Goal: Find specific page/section: Find specific page/section

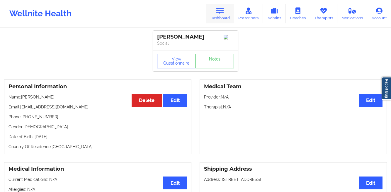
click at [219, 12] on icon at bounding box center [220, 11] width 8 height 6
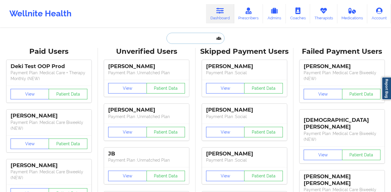
click at [183, 37] on input "text" at bounding box center [195, 38] width 58 height 11
paste input "[PERSON_NAME]"
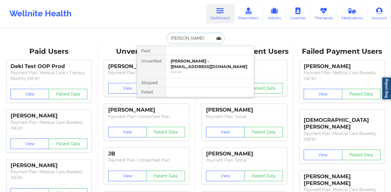
type input "[PERSON_NAME]"
click at [183, 62] on div "[PERSON_NAME] - [EMAIL_ADDRESS][DOMAIN_NAME]" at bounding box center [210, 64] width 79 height 11
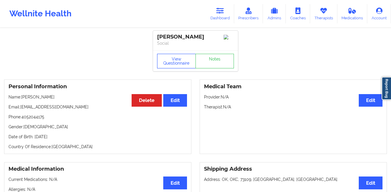
click at [171, 66] on button "View Questionnaire" at bounding box center [176, 61] width 39 height 15
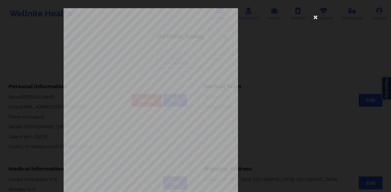
scroll to position [87, 0]
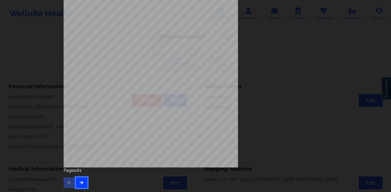
click at [77, 181] on button "button" at bounding box center [81, 183] width 11 height 11
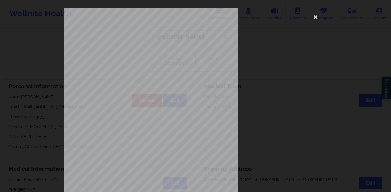
click at [48, 139] on div "This patient has not provided the type of insurance Insurance Member ID for pat…" at bounding box center [195, 96] width 391 height 192
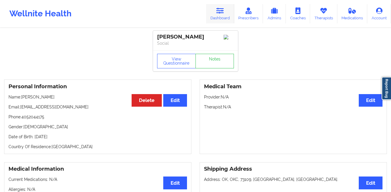
click at [221, 13] on icon at bounding box center [220, 11] width 8 height 6
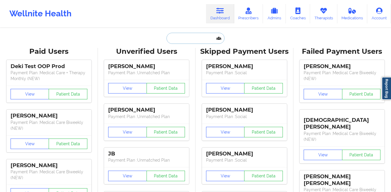
click at [175, 41] on input "text" at bounding box center [195, 38] width 58 height 11
paste input "[PERSON_NAME]"
type input "[PERSON_NAME]"
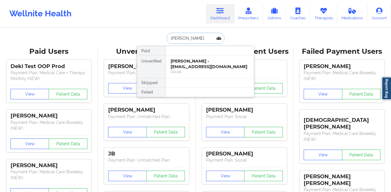
click at [176, 65] on div "[PERSON_NAME] - [EMAIL_ADDRESS][DOMAIN_NAME]" at bounding box center [210, 64] width 79 height 11
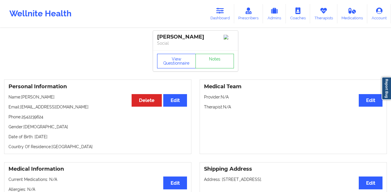
click at [175, 65] on button "View Questionnaire" at bounding box center [176, 61] width 39 height 15
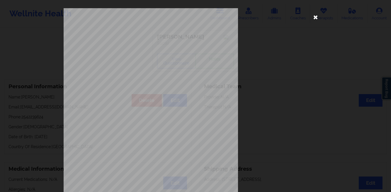
click at [313, 19] on icon at bounding box center [315, 16] width 9 height 9
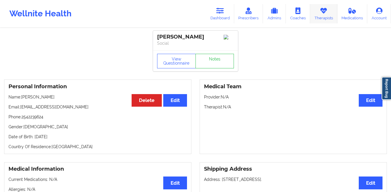
click at [325, 16] on link "Therapists" at bounding box center [323, 13] width 27 height 19
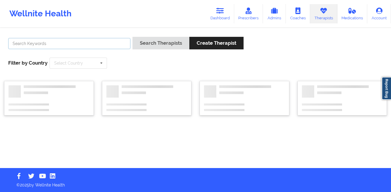
click at [94, 45] on input "text" at bounding box center [69, 43] width 122 height 11
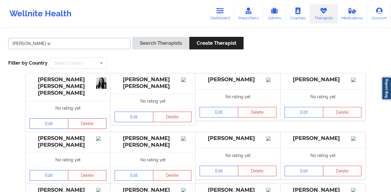
type input "[PERSON_NAME]"
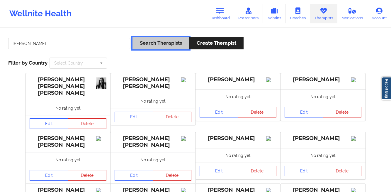
click at [141, 40] on button "Search Therapists" at bounding box center [160, 43] width 57 height 13
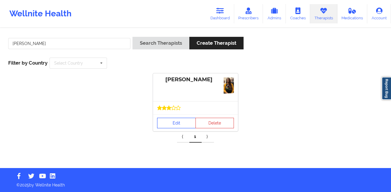
click at [164, 125] on link "Edit" at bounding box center [176, 123] width 39 height 11
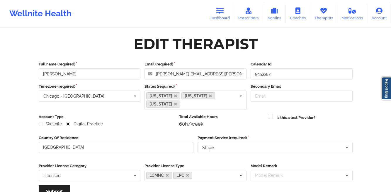
scroll to position [78, 0]
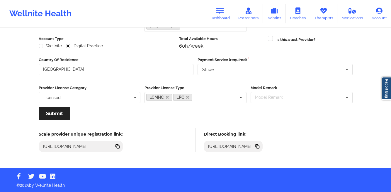
click at [259, 146] on icon at bounding box center [257, 147] width 3 height 3
click at [317, 14] on link "Therapists" at bounding box center [323, 13] width 27 height 19
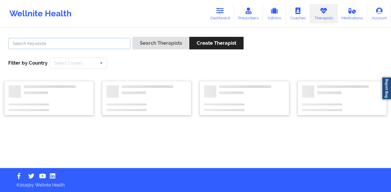
click at [106, 47] on input "text" at bounding box center [69, 43] width 122 height 11
paste input "[PERSON_NAME]"
type input "[PERSON_NAME]"
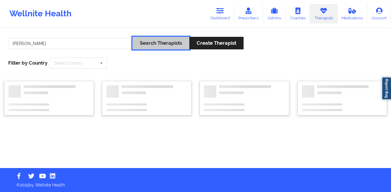
click at [149, 42] on button "Search Therapists" at bounding box center [160, 43] width 57 height 13
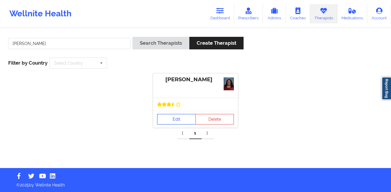
click at [168, 119] on link "Edit" at bounding box center [176, 119] width 39 height 11
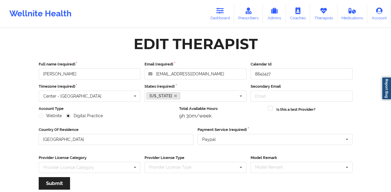
scroll to position [70, 0]
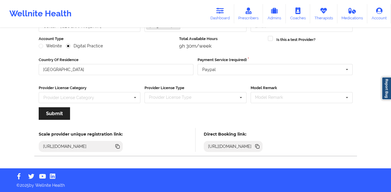
click at [258, 146] on icon at bounding box center [256, 146] width 3 height 3
click at [219, 18] on link "Dashboard" at bounding box center [220, 13] width 28 height 19
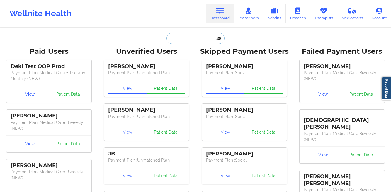
click at [172, 38] on input "text" at bounding box center [195, 38] width 58 height 11
paste input "[PERSON_NAME]"
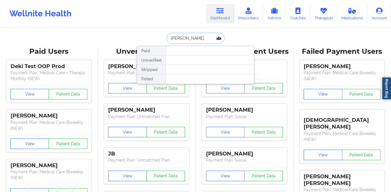
paste input "[PERSON_NAME]"
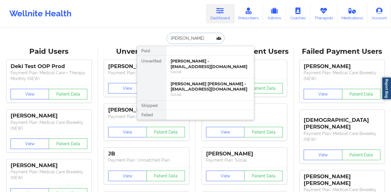
paste input "[EMAIL_ADDRESS][DOMAIN_NAME]"
type input "[EMAIL_ADDRESS][DOMAIN_NAME]"
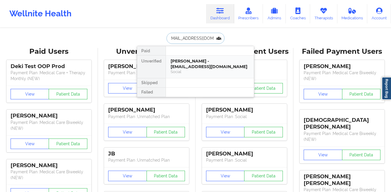
click at [194, 62] on div "[PERSON_NAME] - [EMAIL_ADDRESS][DOMAIN_NAME]" at bounding box center [210, 64] width 79 height 11
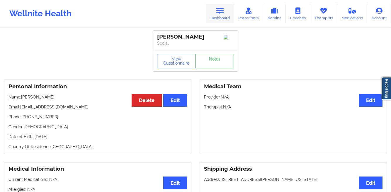
drag, startPoint x: 220, startPoint y: 16, endPoint x: 212, endPoint y: 16, distance: 7.6
click at [220, 16] on link "Dashboard" at bounding box center [220, 13] width 28 height 19
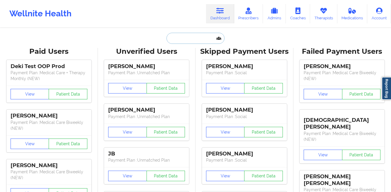
click at [175, 36] on input "text" at bounding box center [195, 38] width 58 height 11
paste input "[PERSON_NAME]"
type input "[PERSON_NAME]"
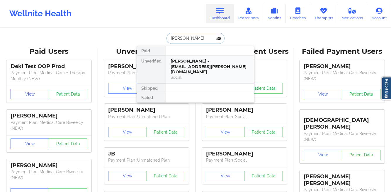
click at [183, 62] on div "[PERSON_NAME] - [EMAIL_ADDRESS][PERSON_NAME][DOMAIN_NAME]" at bounding box center [210, 67] width 79 height 16
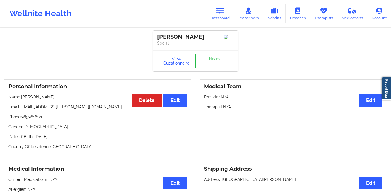
click at [177, 60] on button "View Questionnaire" at bounding box center [176, 61] width 39 height 15
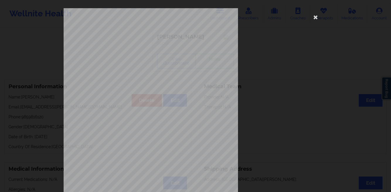
scroll to position [87, 0]
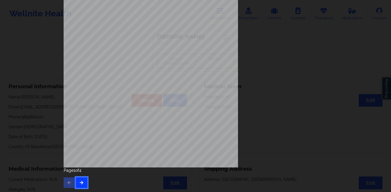
click at [82, 185] on button "button" at bounding box center [81, 183] width 11 height 11
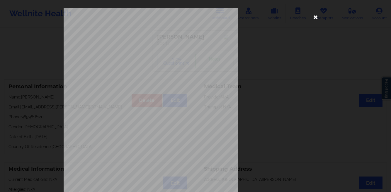
click at [311, 17] on icon at bounding box center [315, 16] width 9 height 9
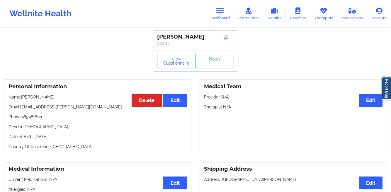
drag, startPoint x: 219, startPoint y: 13, endPoint x: 145, endPoint y: 15, distance: 74.4
click at [219, 13] on icon at bounding box center [220, 11] width 8 height 6
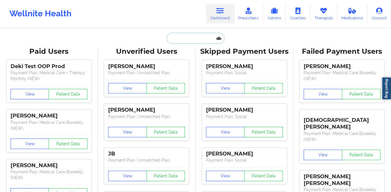
click at [183, 42] on input "text" at bounding box center [195, 38] width 58 height 11
paste input "[PERSON_NAME]"
type input "[PERSON_NAME]"
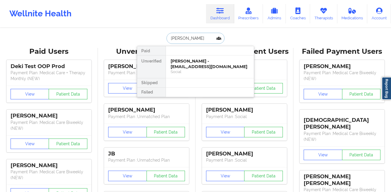
click at [180, 64] on div "[PERSON_NAME] - [EMAIL_ADDRESS][DOMAIN_NAME]" at bounding box center [210, 64] width 79 height 11
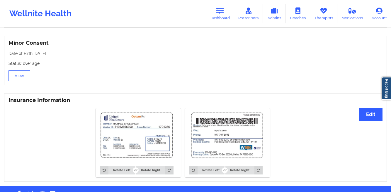
scroll to position [371, 0]
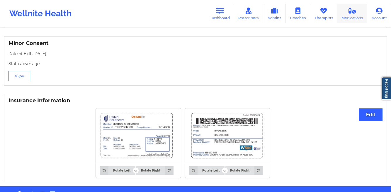
click at [354, 18] on link "Medications" at bounding box center [352, 13] width 30 height 19
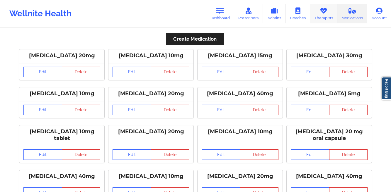
click at [326, 16] on link "Therapists" at bounding box center [323, 13] width 27 height 19
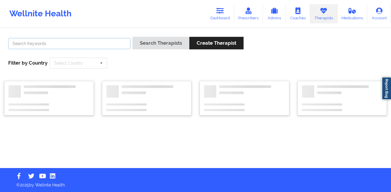
click at [108, 42] on input "text" at bounding box center [69, 43] width 122 height 11
paste input "[PERSON_NAME]"
type input "[PERSON_NAME]"
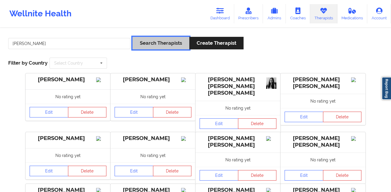
click at [166, 45] on button "Search Therapists" at bounding box center [160, 43] width 57 height 13
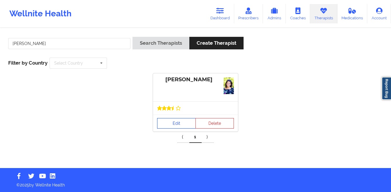
click at [167, 127] on link "Edit" at bounding box center [176, 123] width 39 height 11
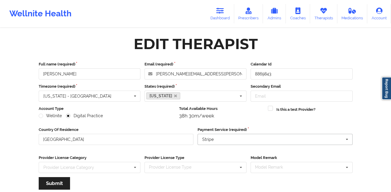
scroll to position [70, 0]
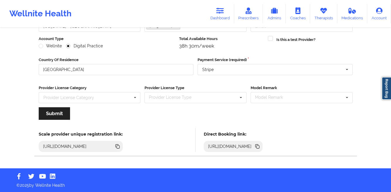
click at [260, 147] on icon at bounding box center [257, 147] width 6 height 6
click at [221, 15] on link "Dashboard" at bounding box center [220, 13] width 28 height 19
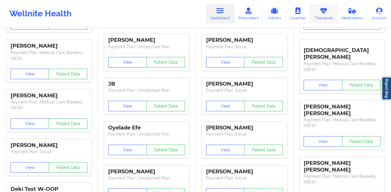
click at [323, 13] on icon at bounding box center [324, 11] width 8 height 6
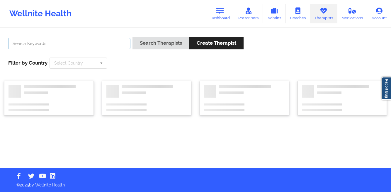
click at [108, 40] on input "text" at bounding box center [69, 43] width 122 height 11
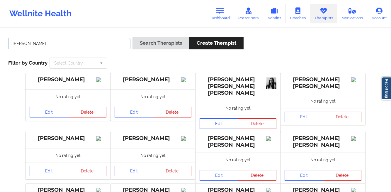
type input "[PERSON_NAME]"
click at [164, 50] on div "Search Therapists Create Therapist" at bounding box center [187, 45] width 111 height 17
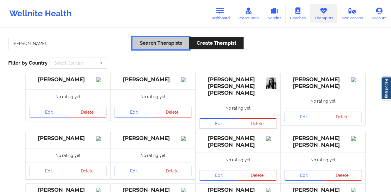
click at [155, 45] on button "Search Therapists" at bounding box center [160, 43] width 57 height 13
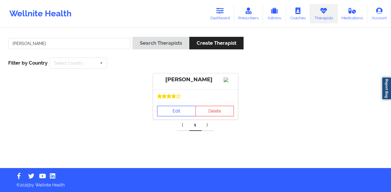
click at [171, 117] on link "Edit" at bounding box center [176, 111] width 39 height 11
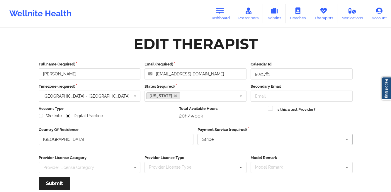
scroll to position [70, 0]
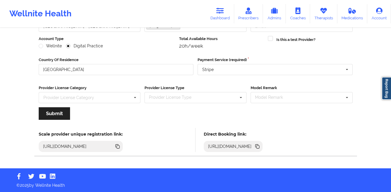
click at [259, 146] on icon at bounding box center [257, 147] width 3 height 3
